Goal: Task Accomplishment & Management: Use online tool/utility

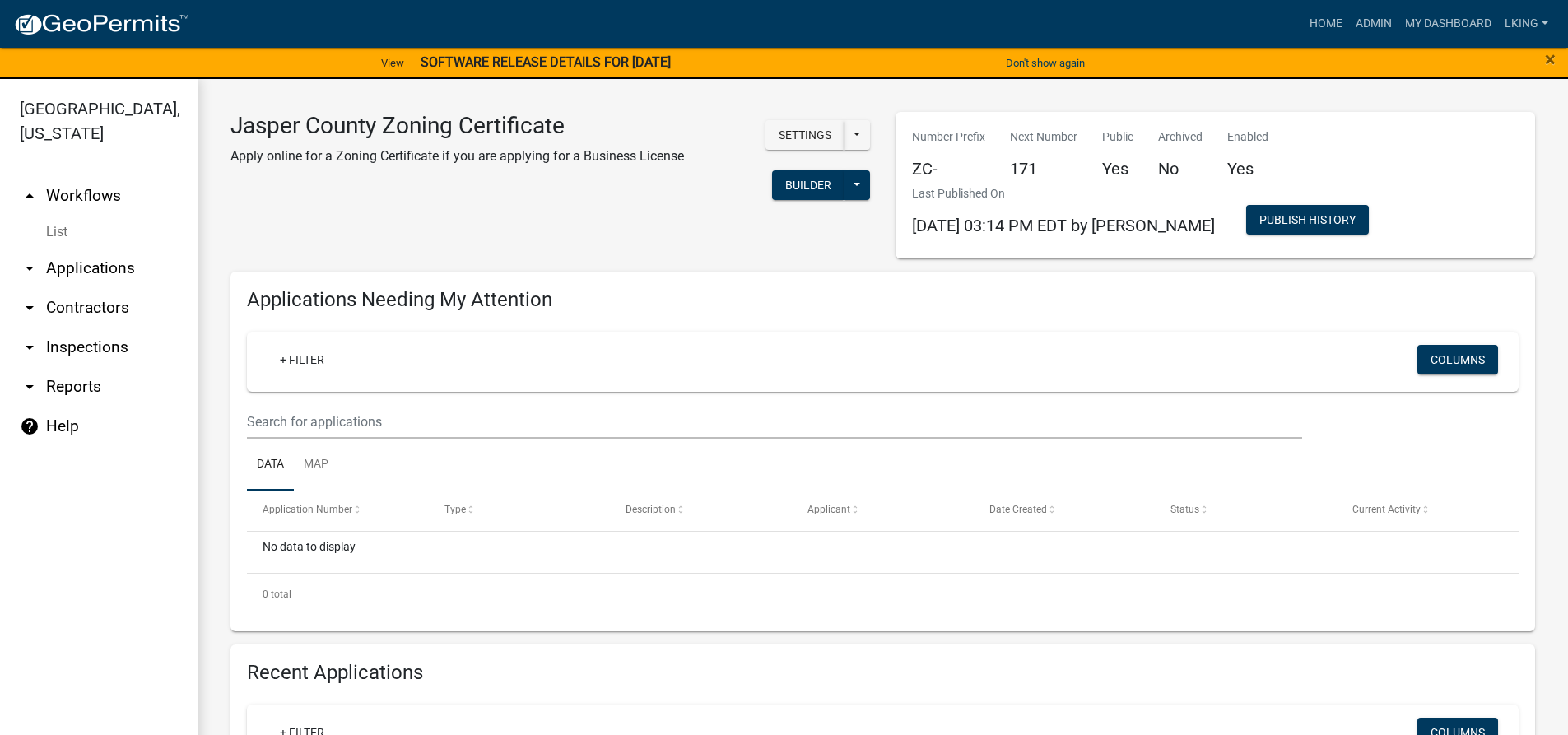
scroll to position [823, 0]
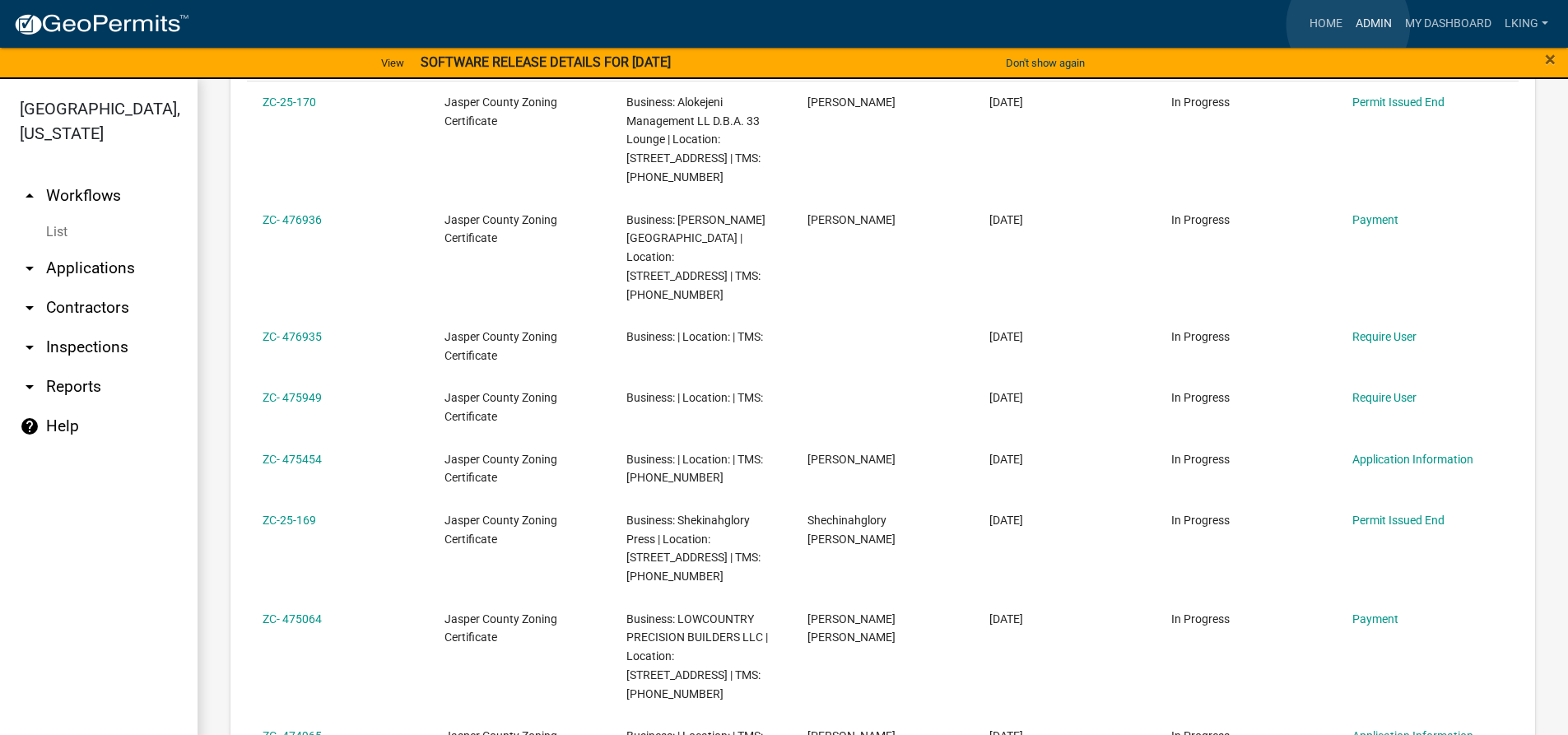
click at [1351, 24] on link "Admin" at bounding box center [1374, 24] width 50 height 31
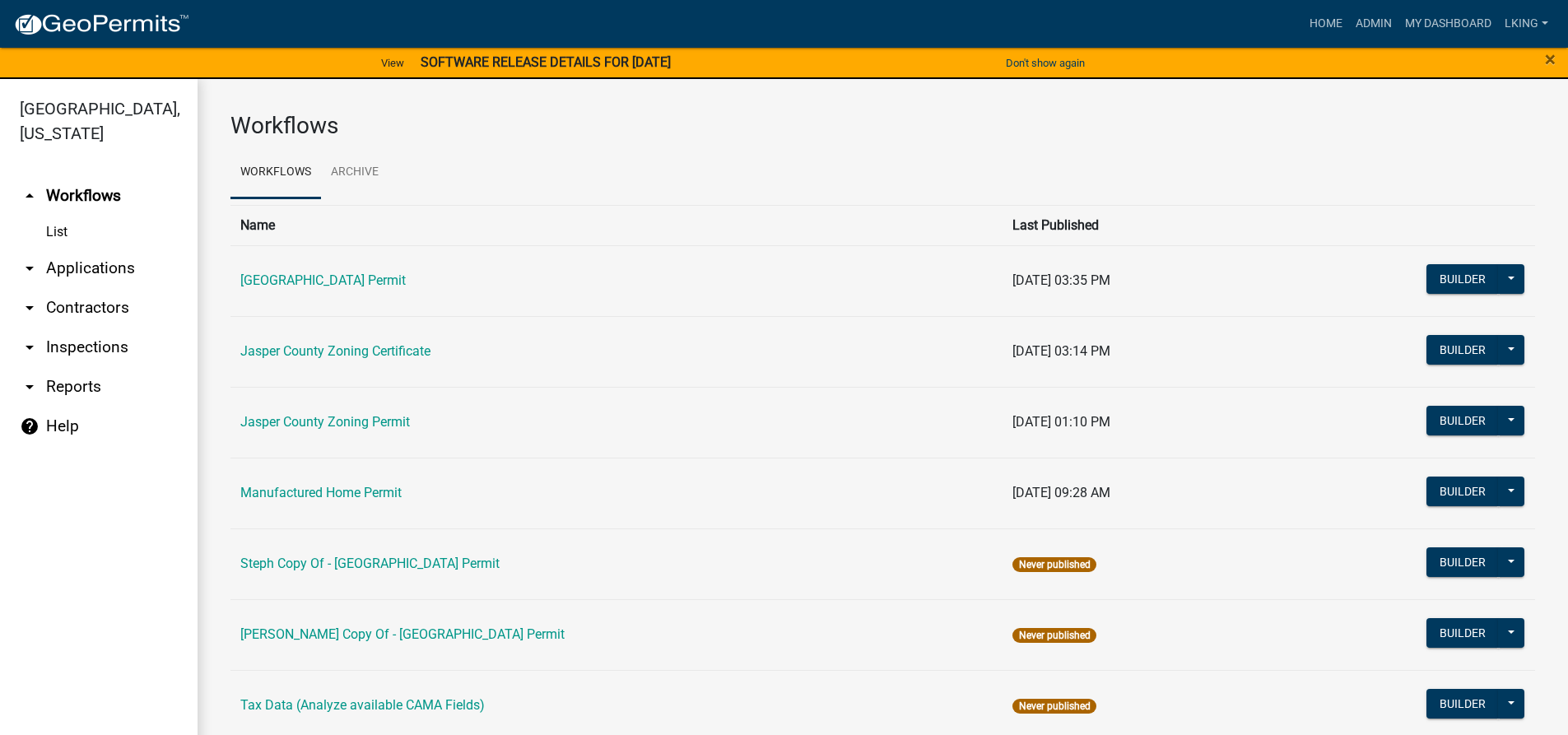
click at [384, 340] on td "Jasper County Zoning Certificate" at bounding box center [616, 352] width 772 height 71
click at [381, 352] on link "Jasper County Zoning Certificate" at bounding box center [335, 351] width 190 height 15
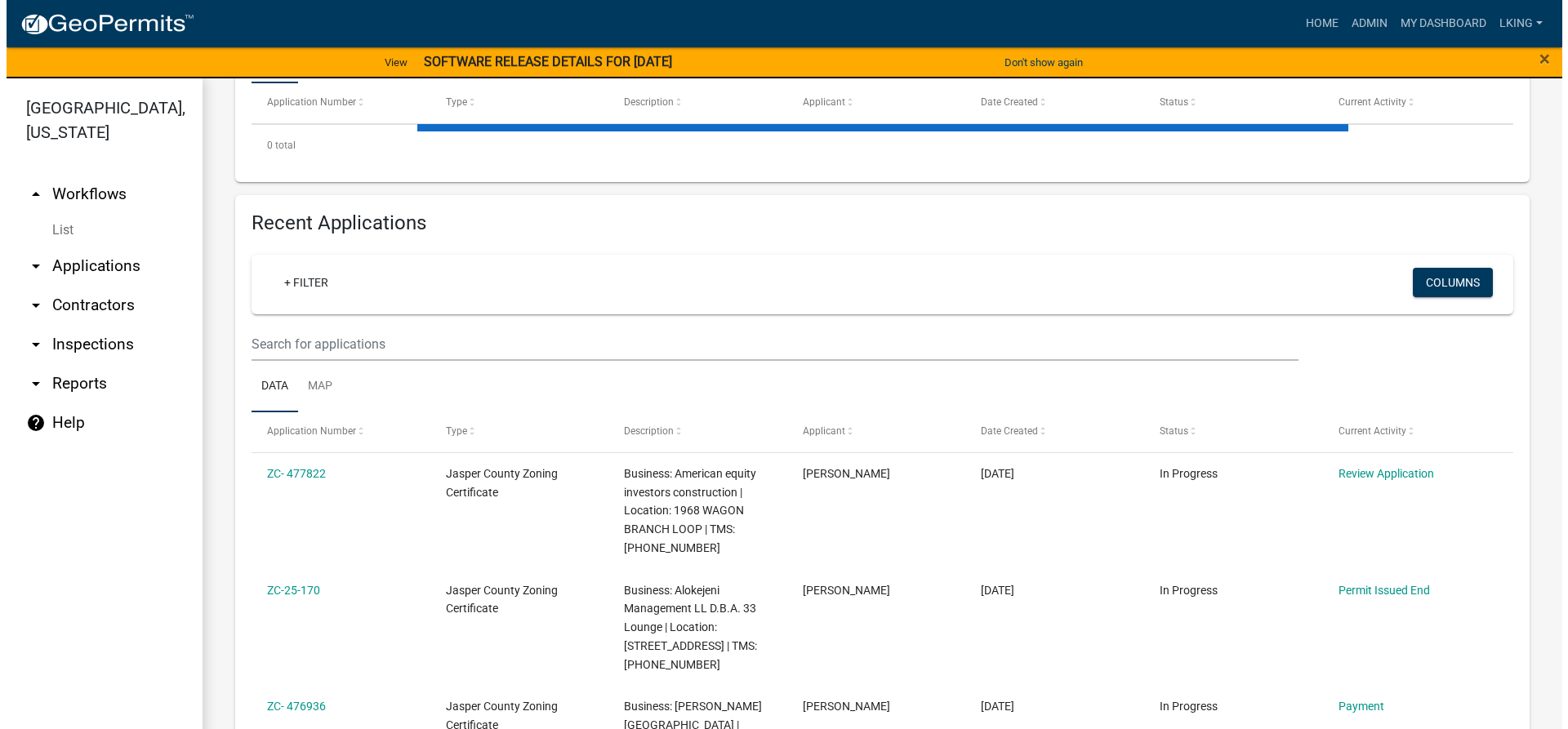
scroll to position [408, 0]
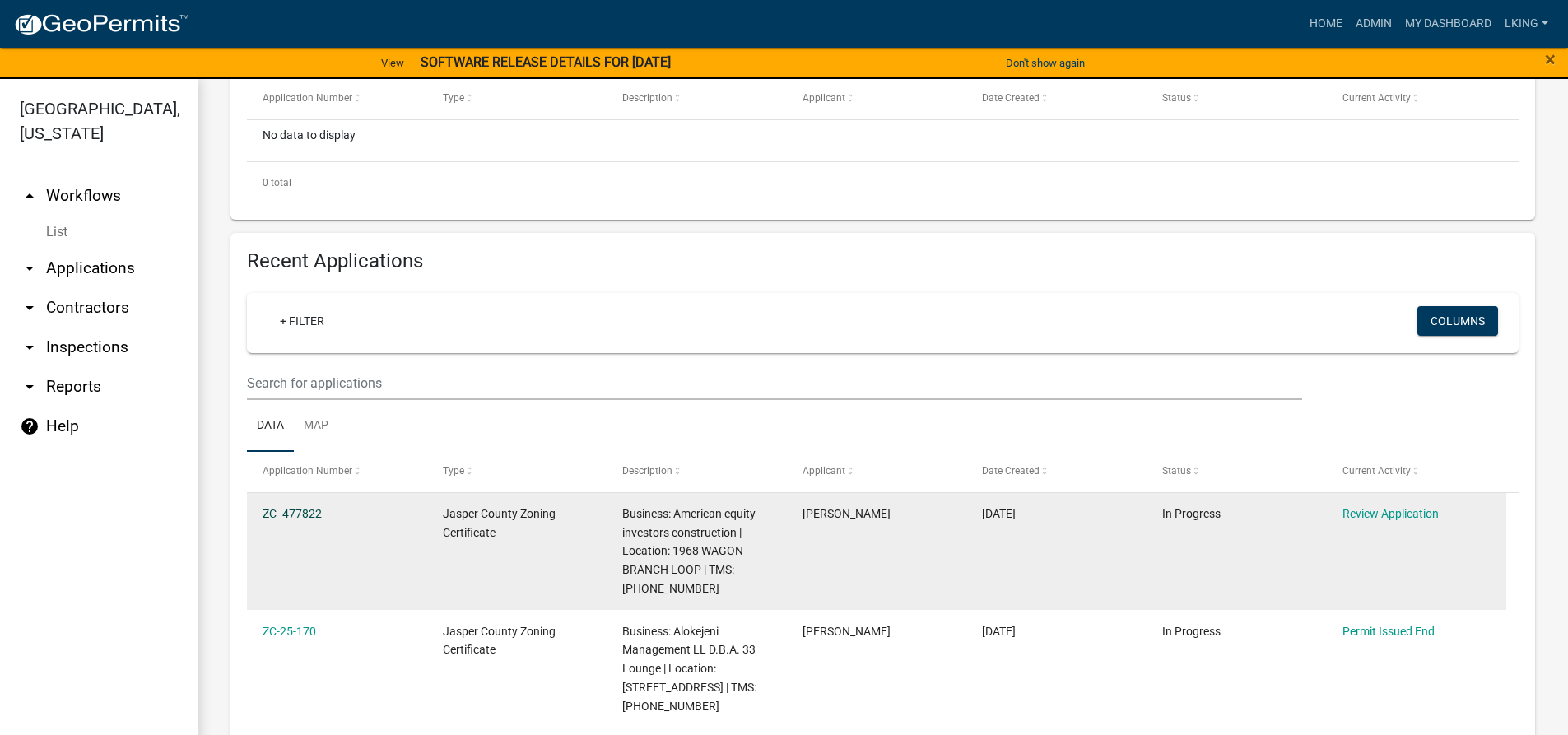
click at [266, 516] on link "ZC- 477822" at bounding box center [291, 513] width 59 height 13
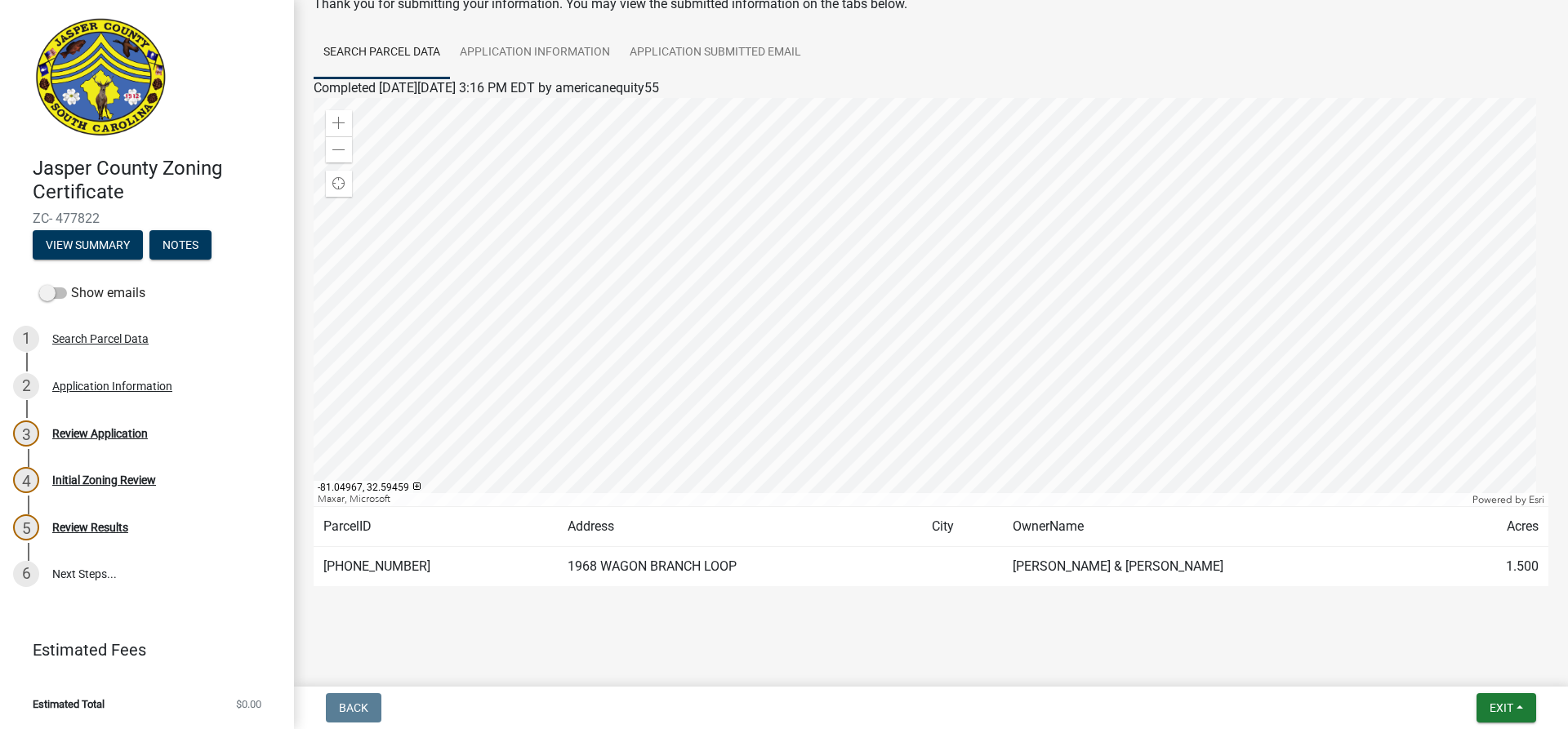
scroll to position [100, 0]
click at [123, 393] on div "2 Application Information" at bounding box center [140, 386] width 255 height 26
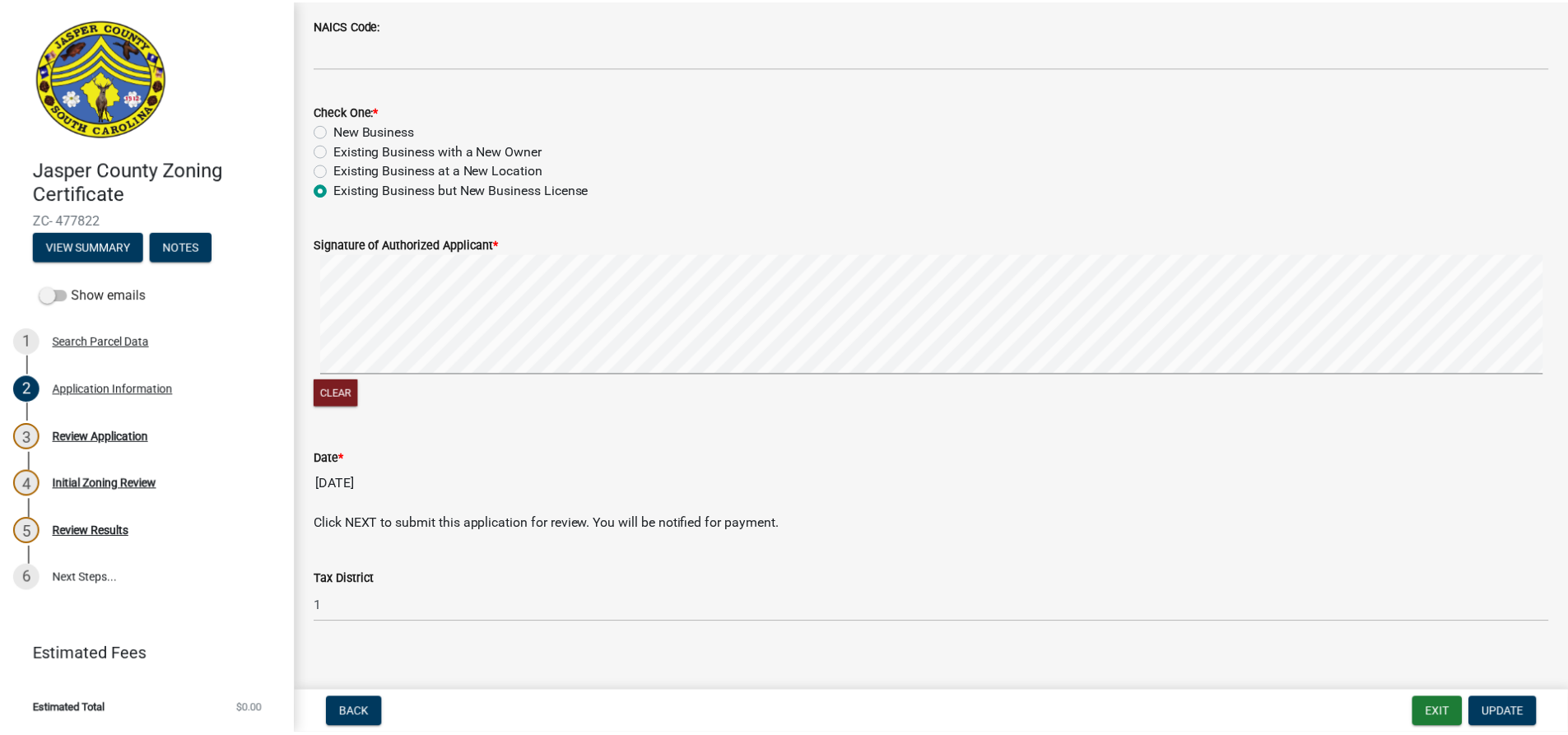
scroll to position [921, 0]
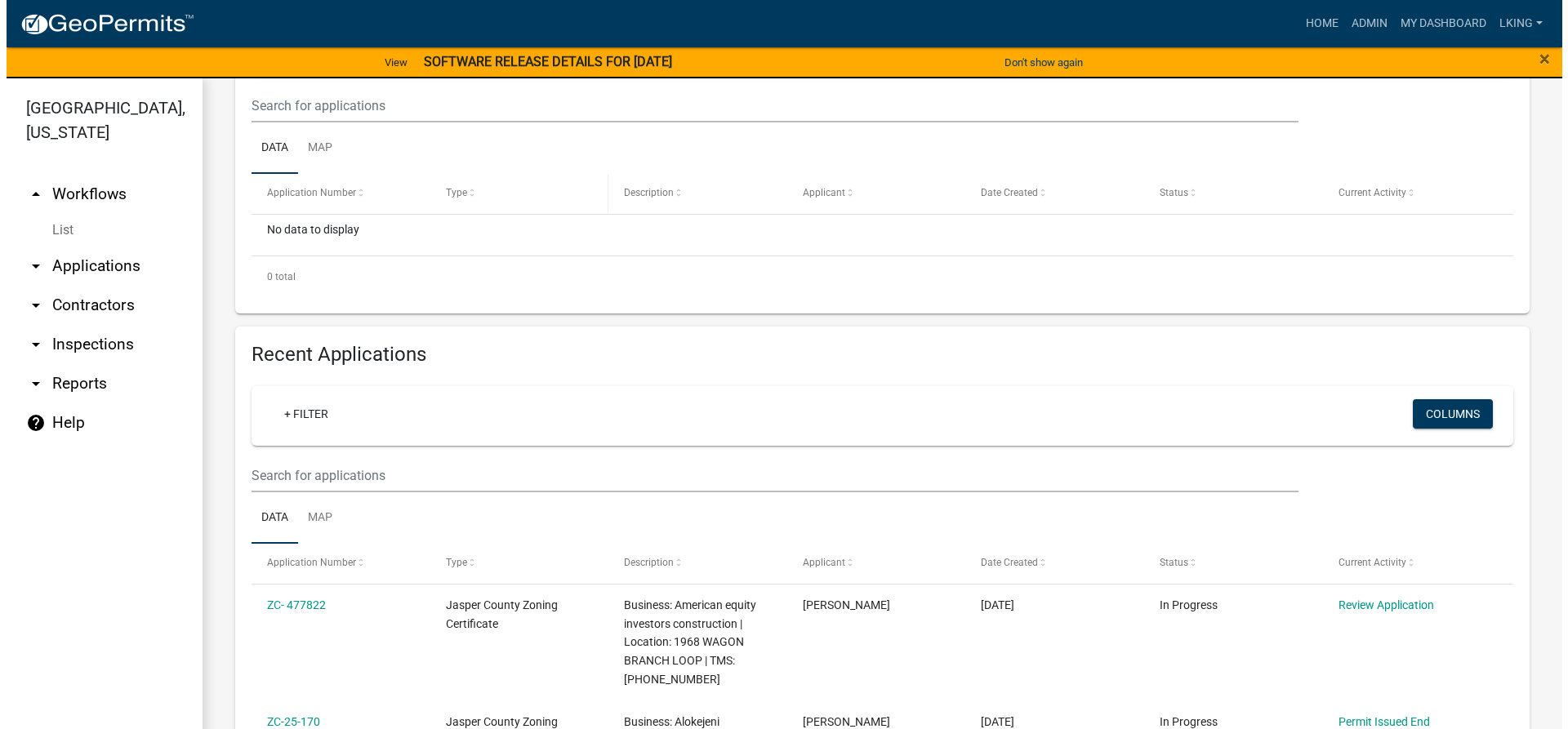
scroll to position [408, 0]
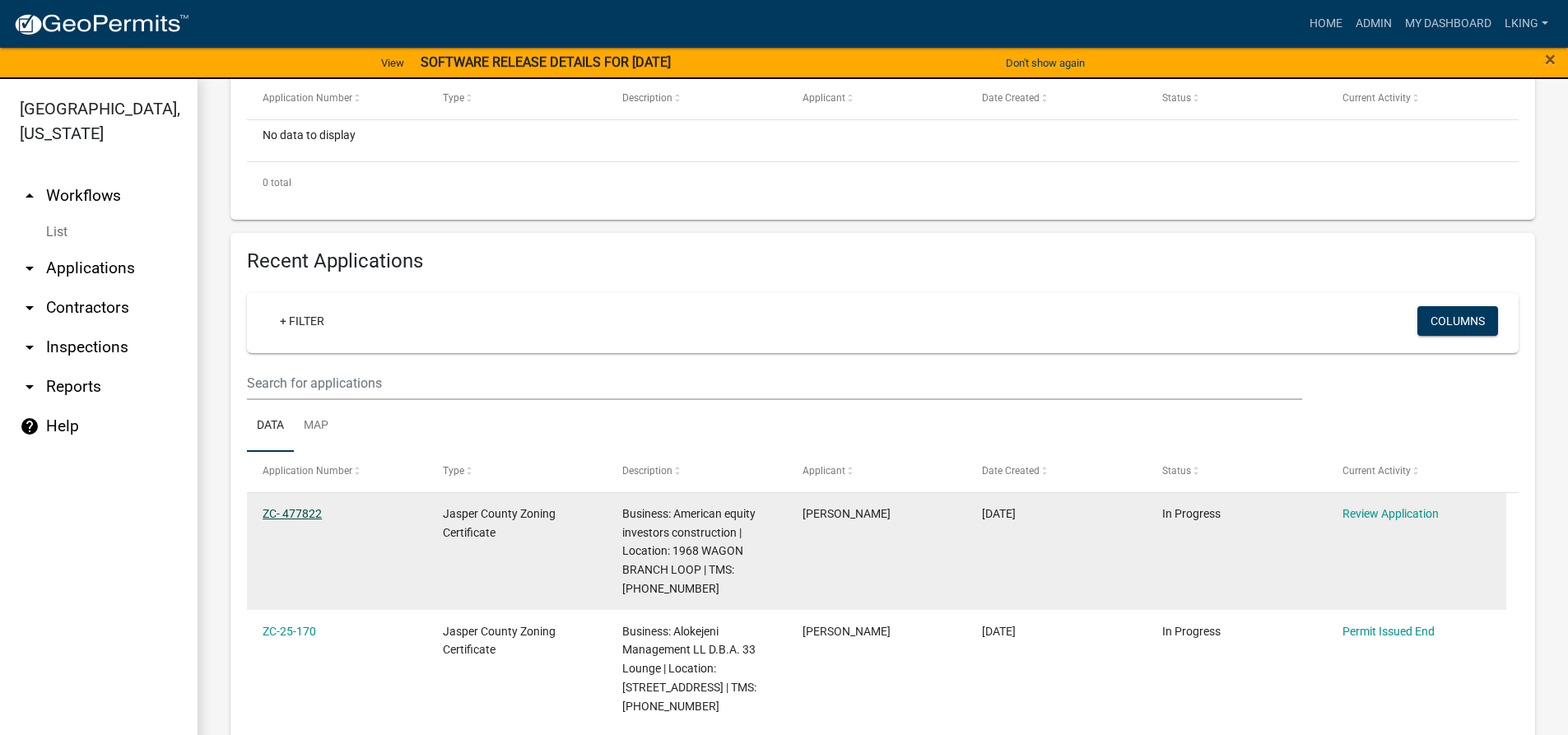
click at [292, 512] on link "ZC- 477822" at bounding box center [291, 513] width 59 height 13
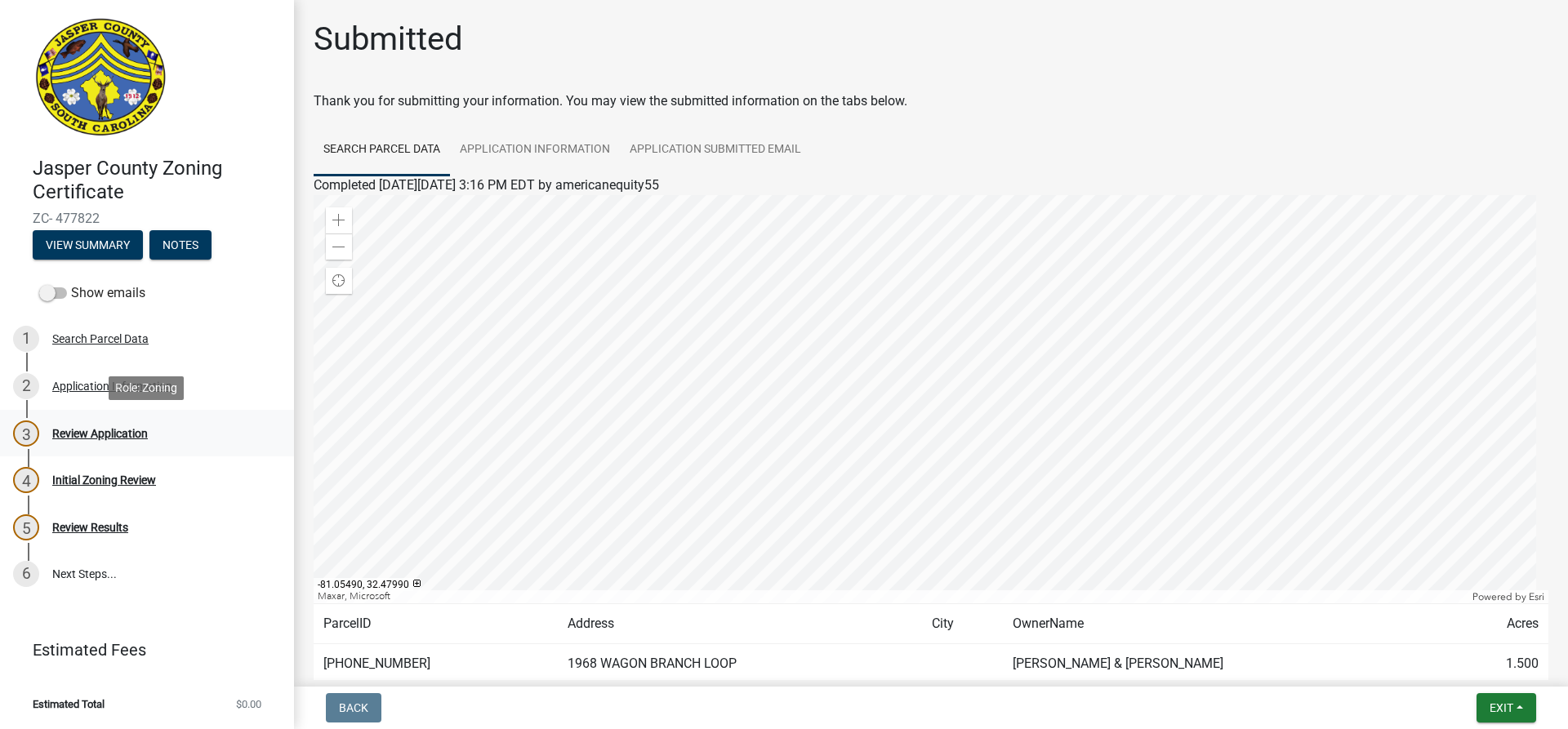
click at [111, 435] on div "Review Application" at bounding box center [99, 433] width 95 height 11
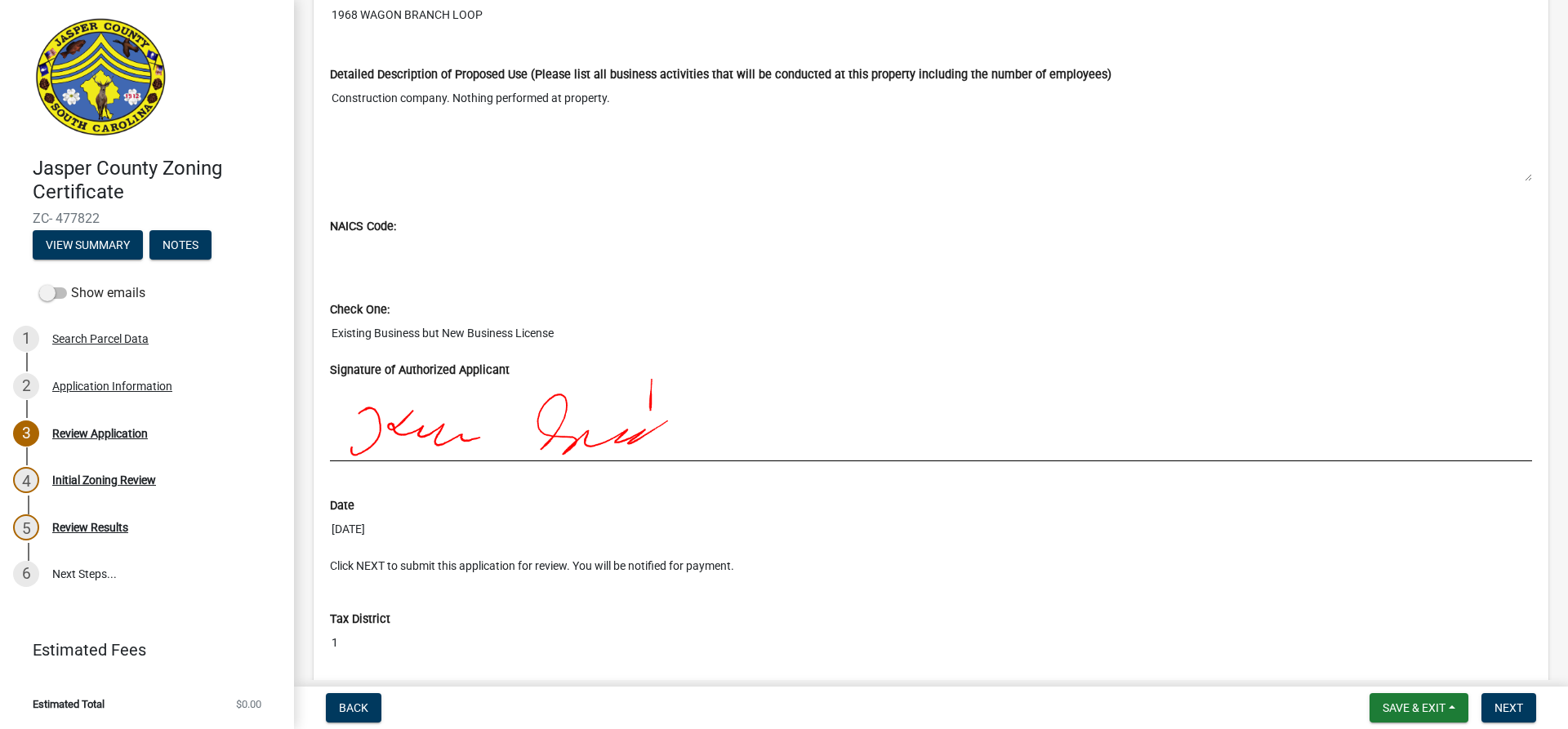
scroll to position [1450, 0]
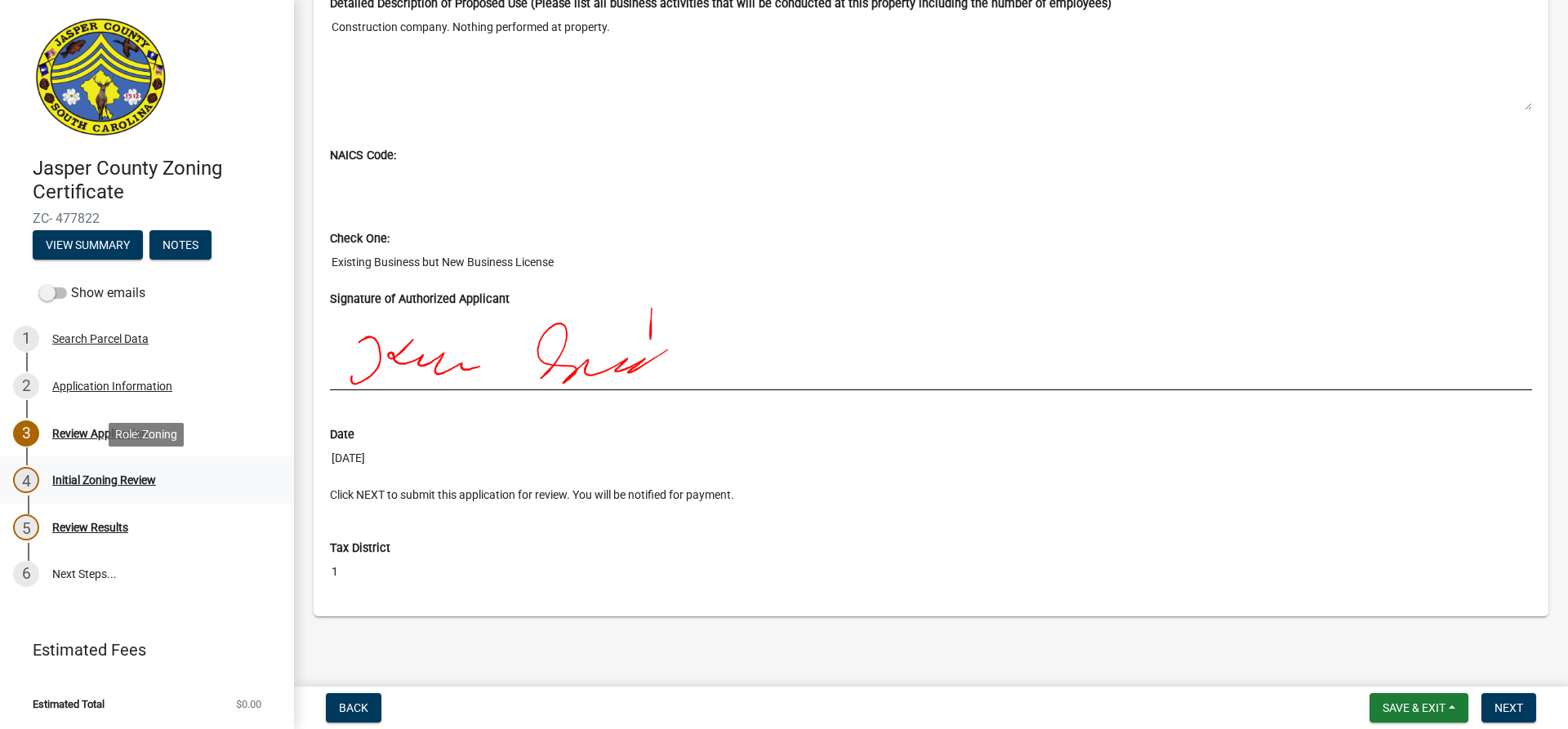
click at [88, 482] on div "Initial Zoning Review" at bounding box center [104, 480] width 104 height 11
click at [99, 479] on div "Initial Zoning Review" at bounding box center [104, 480] width 104 height 11
click at [105, 430] on div "Review Application" at bounding box center [99, 433] width 95 height 11
click at [1514, 707] on span "Next" at bounding box center [1508, 708] width 29 height 13
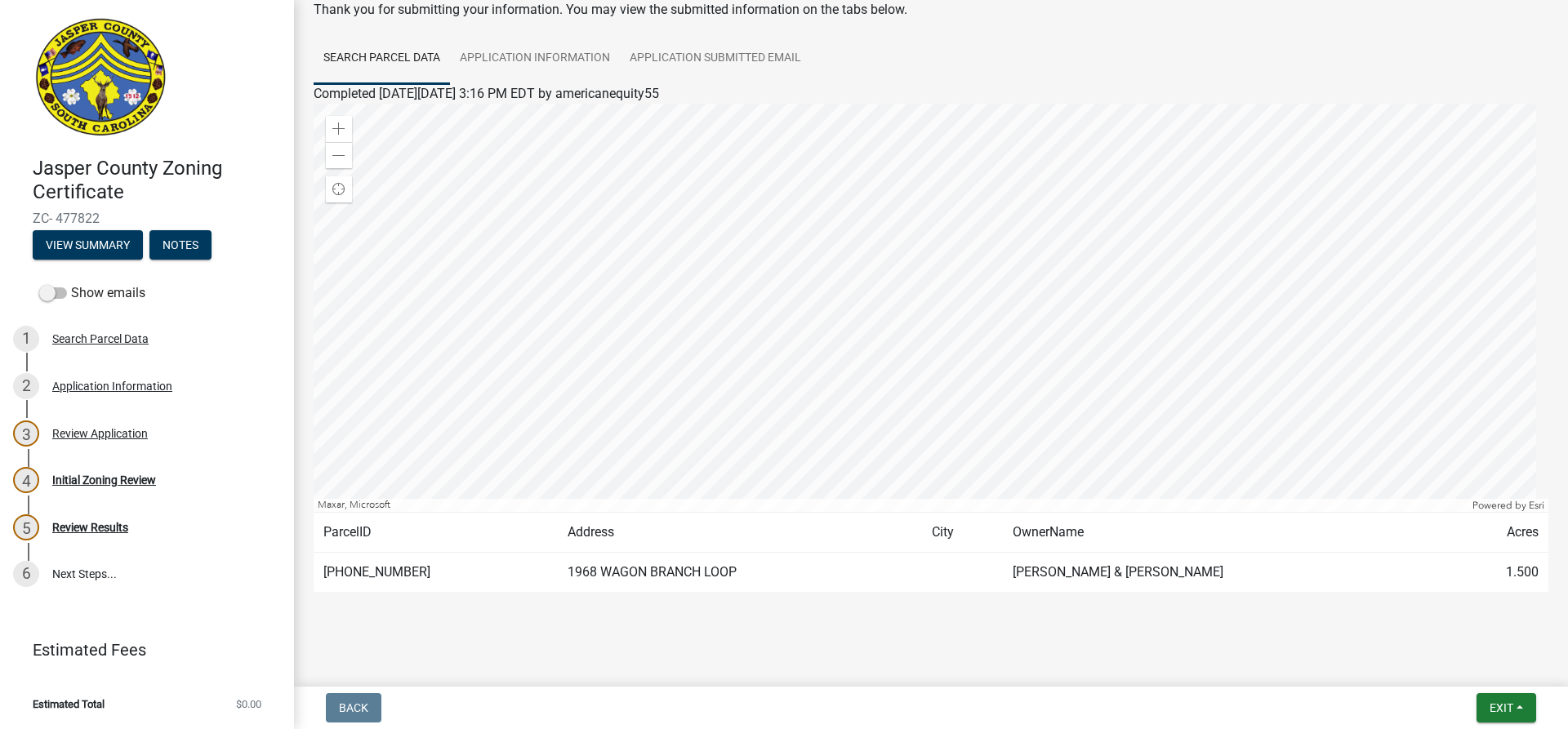
scroll to position [100, 0]
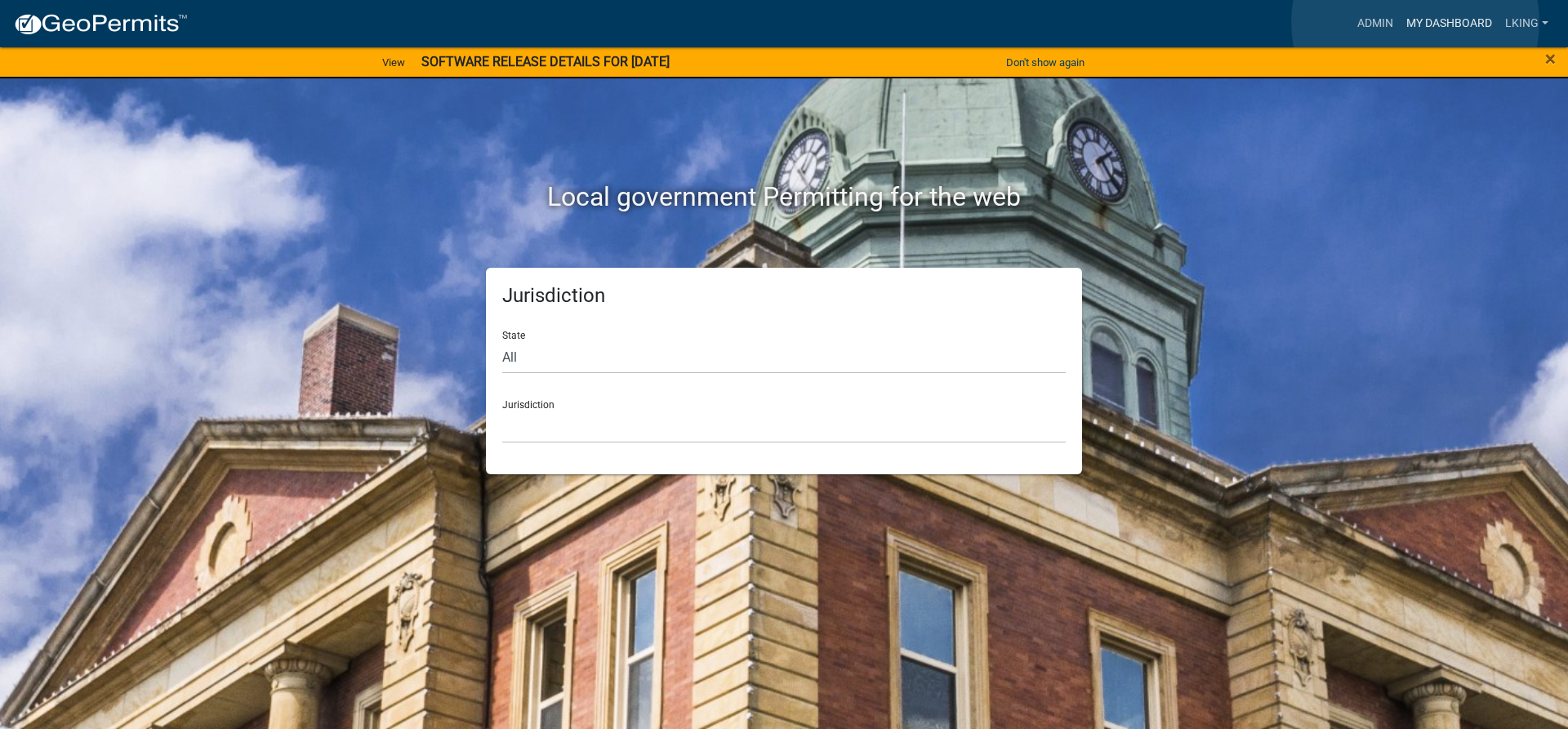
click at [1415, 22] on link "My Dashboard" at bounding box center [1449, 24] width 99 height 31
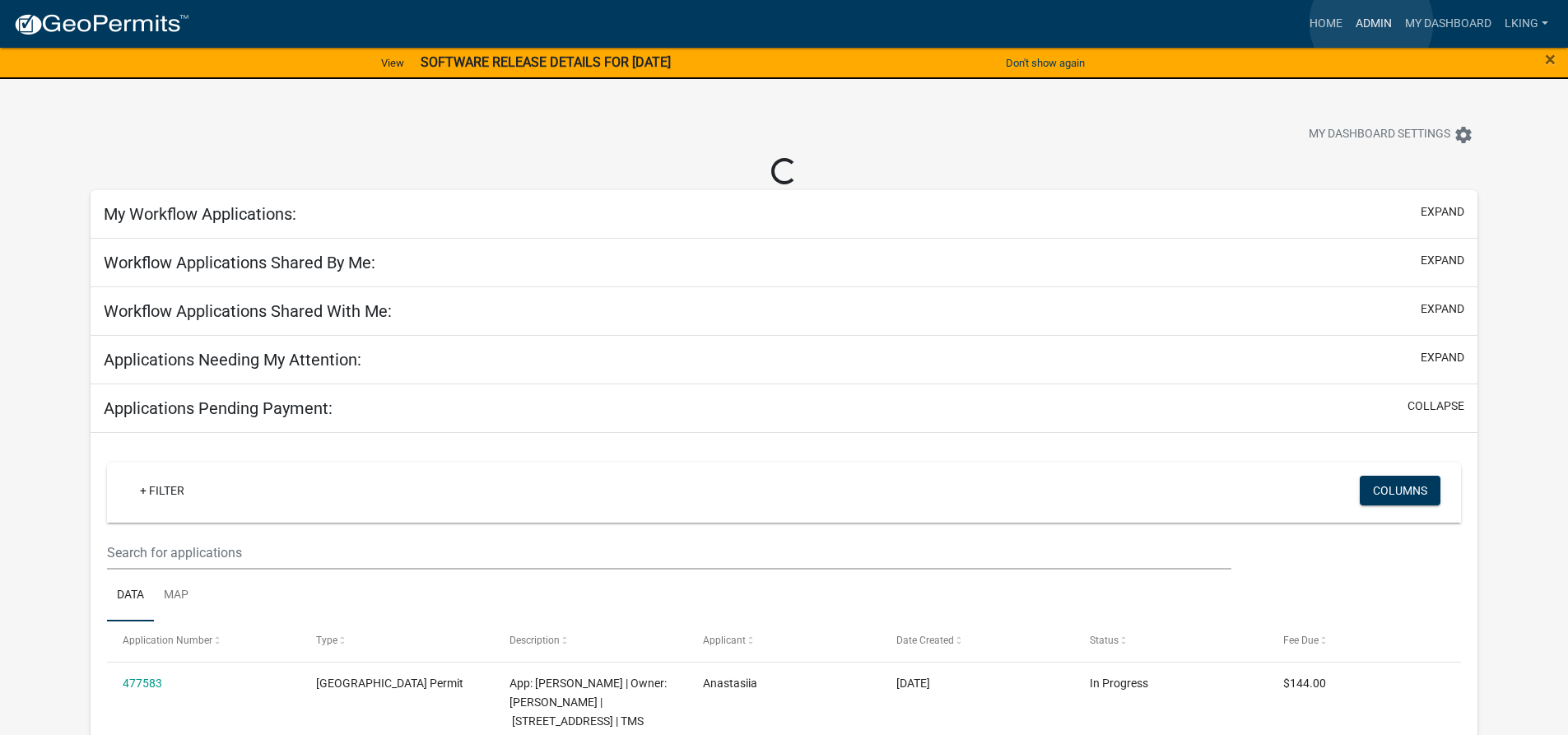
click at [1370, 23] on link "Admin" at bounding box center [1374, 24] width 50 height 31
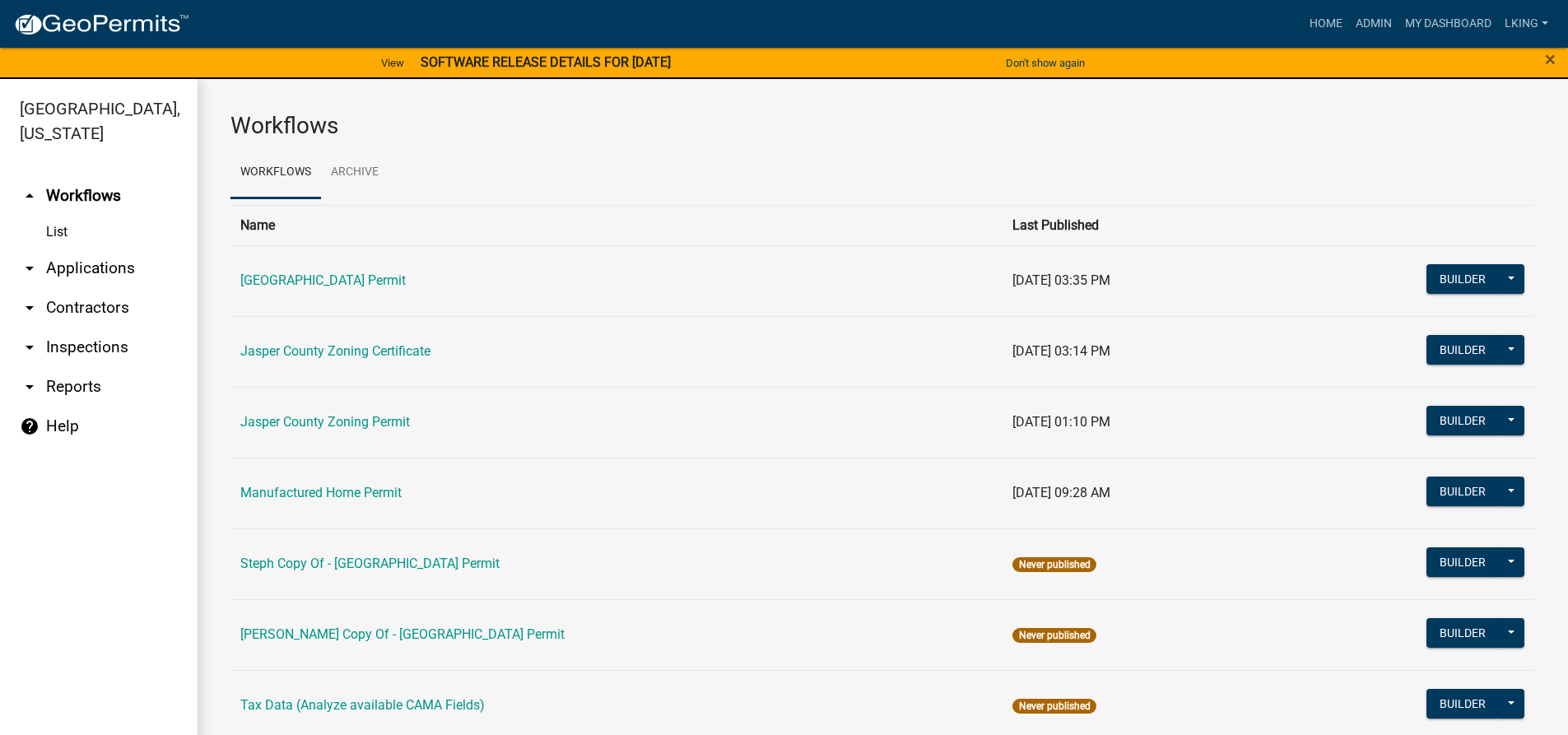
click at [309, 362] on td "Jasper County Zoning Certificate" at bounding box center [616, 352] width 772 height 71
click at [319, 356] on link "Jasper County Zoning Certificate" at bounding box center [335, 351] width 190 height 15
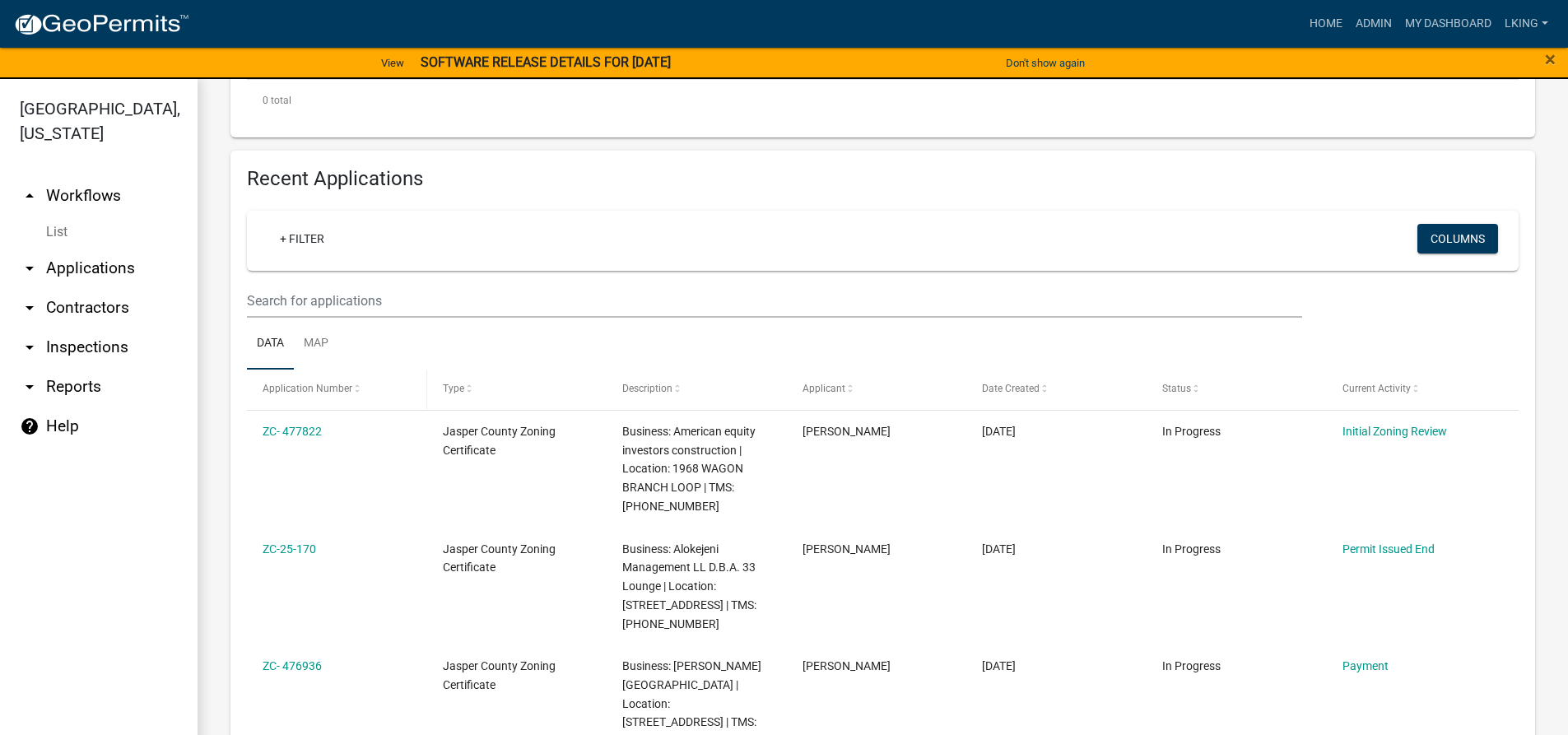
scroll to position [535, 0]
